Goal: Information Seeking & Learning: Learn about a topic

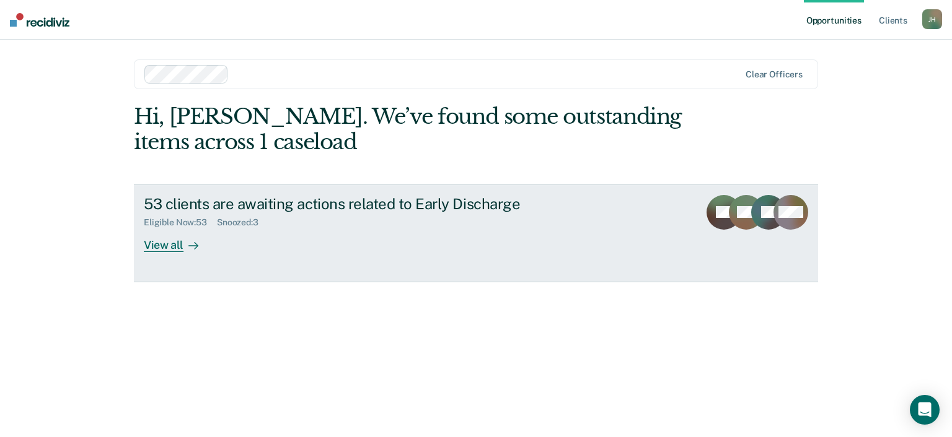
click at [177, 245] on div "View all" at bounding box center [178, 240] width 69 height 24
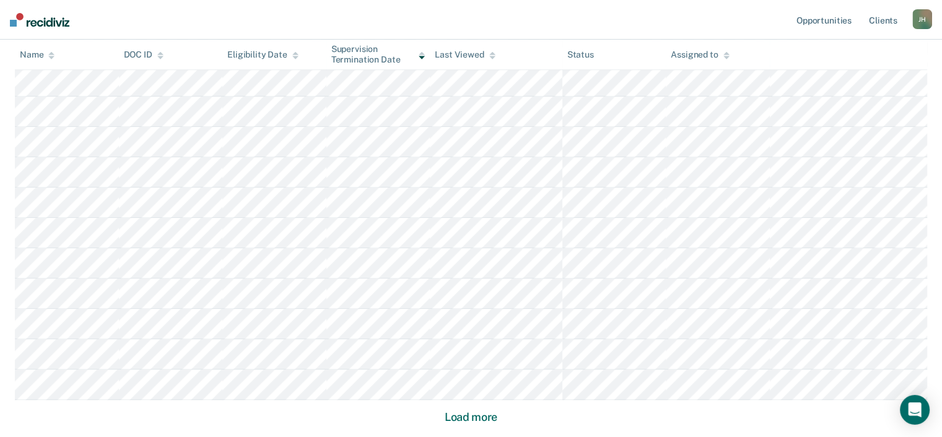
scroll to position [852, 0]
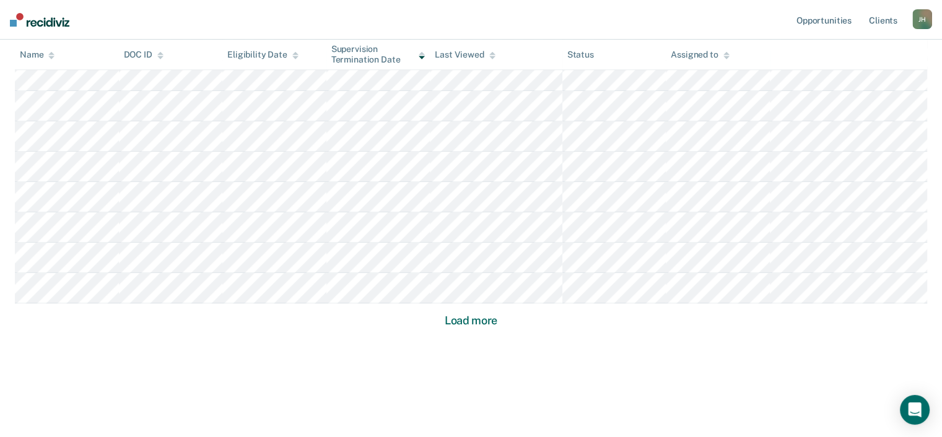
click at [467, 321] on button "Load more" at bounding box center [471, 320] width 60 height 15
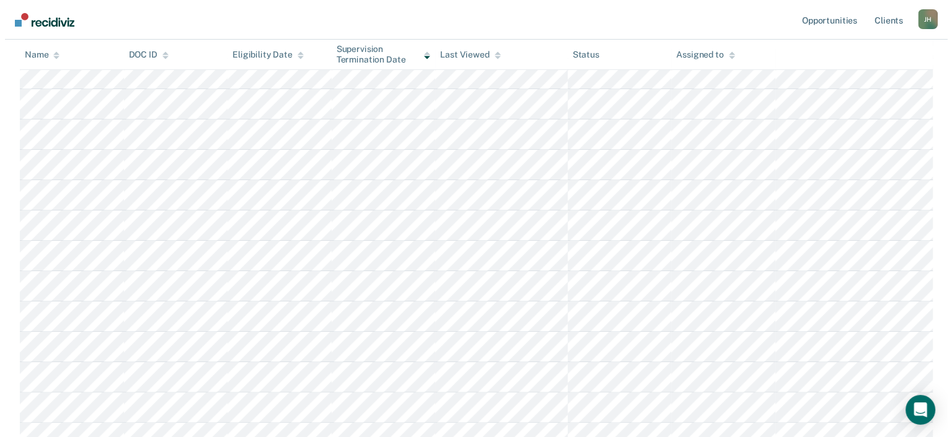
scroll to position [0, 0]
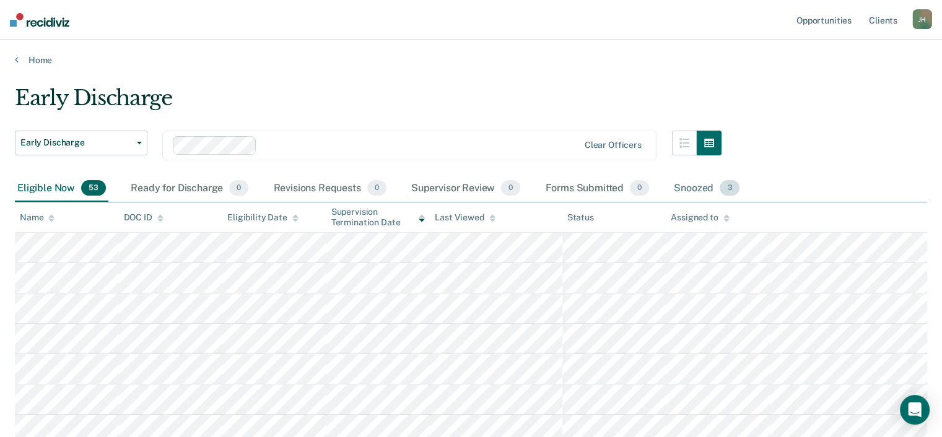
click at [683, 185] on div "Snoozed 3" at bounding box center [707, 188] width 71 height 27
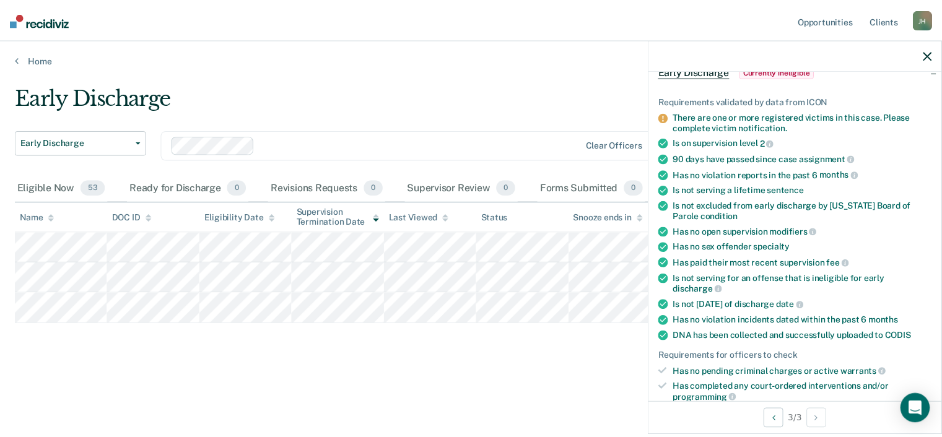
scroll to position [67, 0]
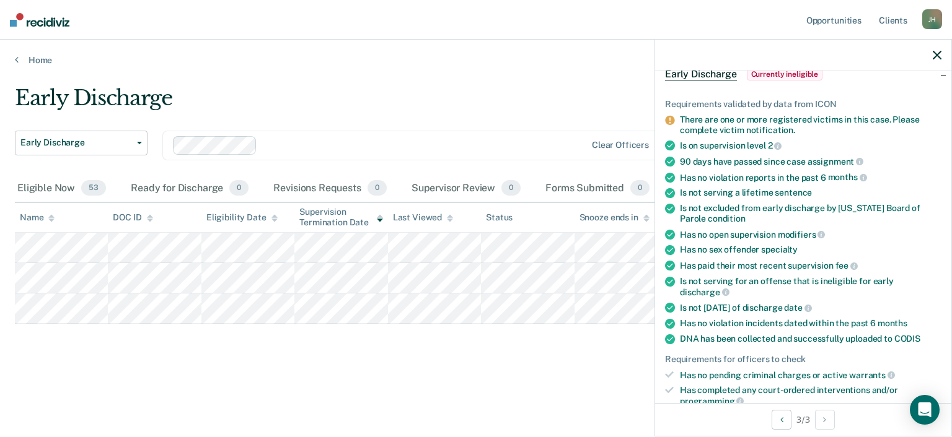
click at [941, 59] on div at bounding box center [803, 55] width 296 height 31
click at [936, 52] on icon "button" at bounding box center [936, 55] width 9 height 9
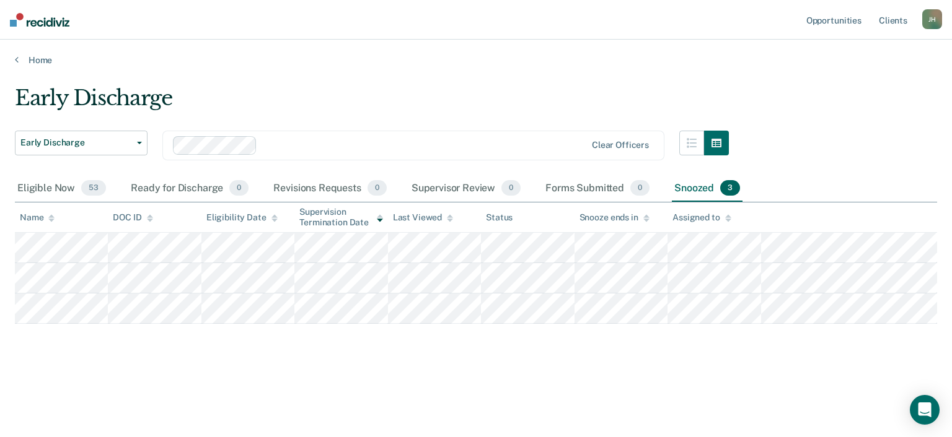
click at [15, 25] on img at bounding box center [39, 20] width 59 height 14
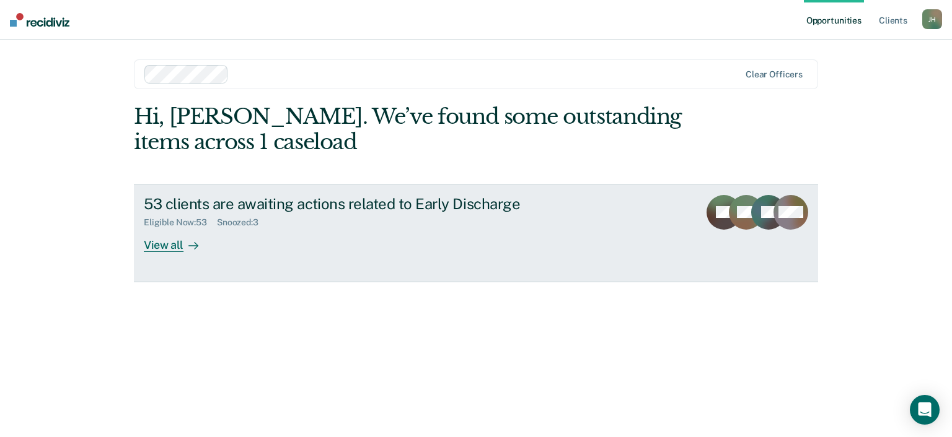
click at [169, 248] on div "View all" at bounding box center [178, 240] width 69 height 24
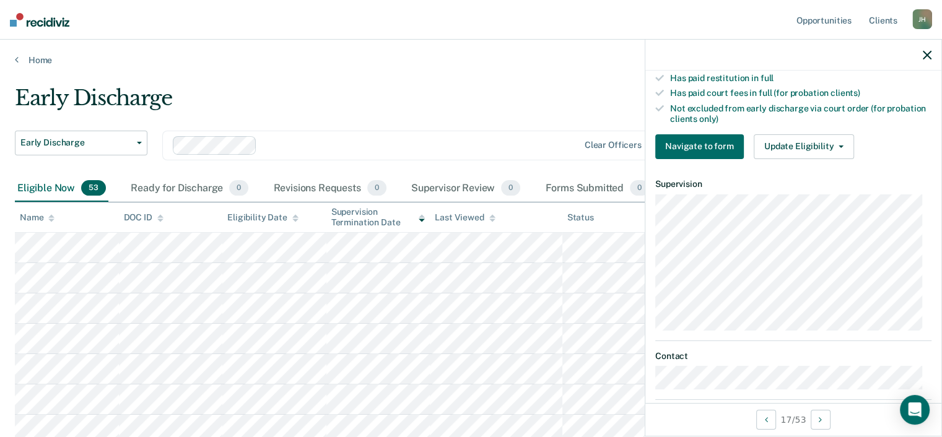
scroll to position [416, 0]
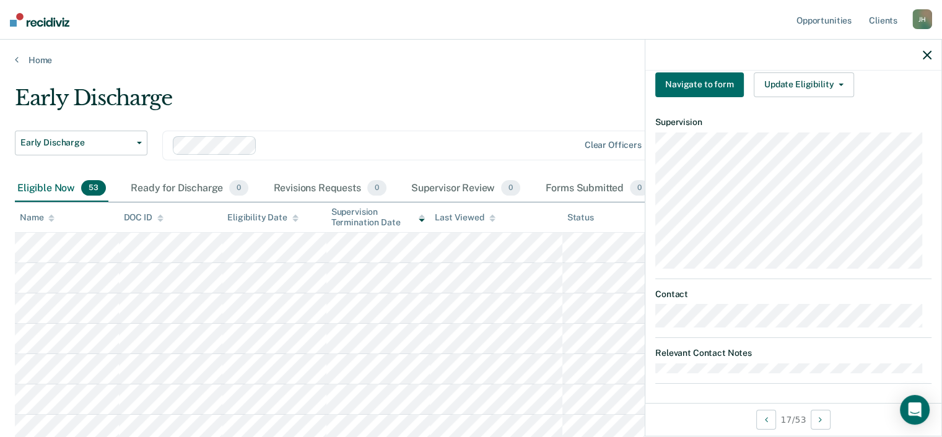
click at [932, 56] on div at bounding box center [794, 55] width 296 height 31
click at [927, 59] on icon "button" at bounding box center [927, 55] width 9 height 9
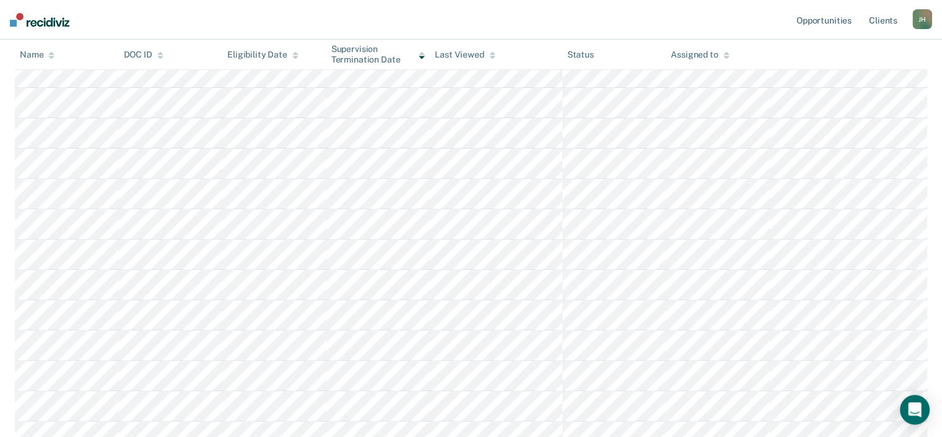
scroll to position [0, 0]
